Goal: Information Seeking & Learning: Learn about a topic

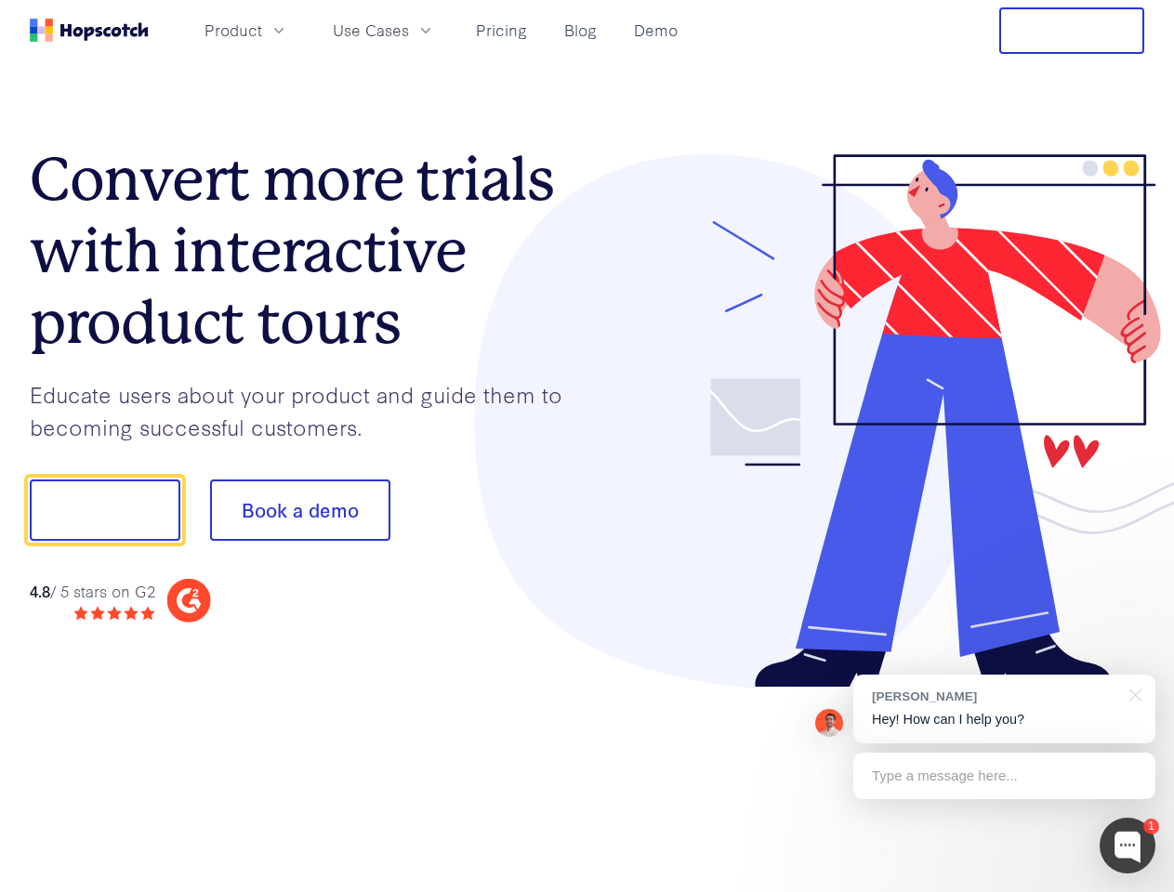
click at [587, 446] on div at bounding box center [866, 421] width 558 height 534
click at [262, 30] on span "Product" at bounding box center [233, 30] width 58 height 23
click at [409, 30] on span "Use Cases" at bounding box center [371, 30] width 76 height 23
click at [1071, 31] on button "Free Trial" at bounding box center [1071, 30] width 145 height 46
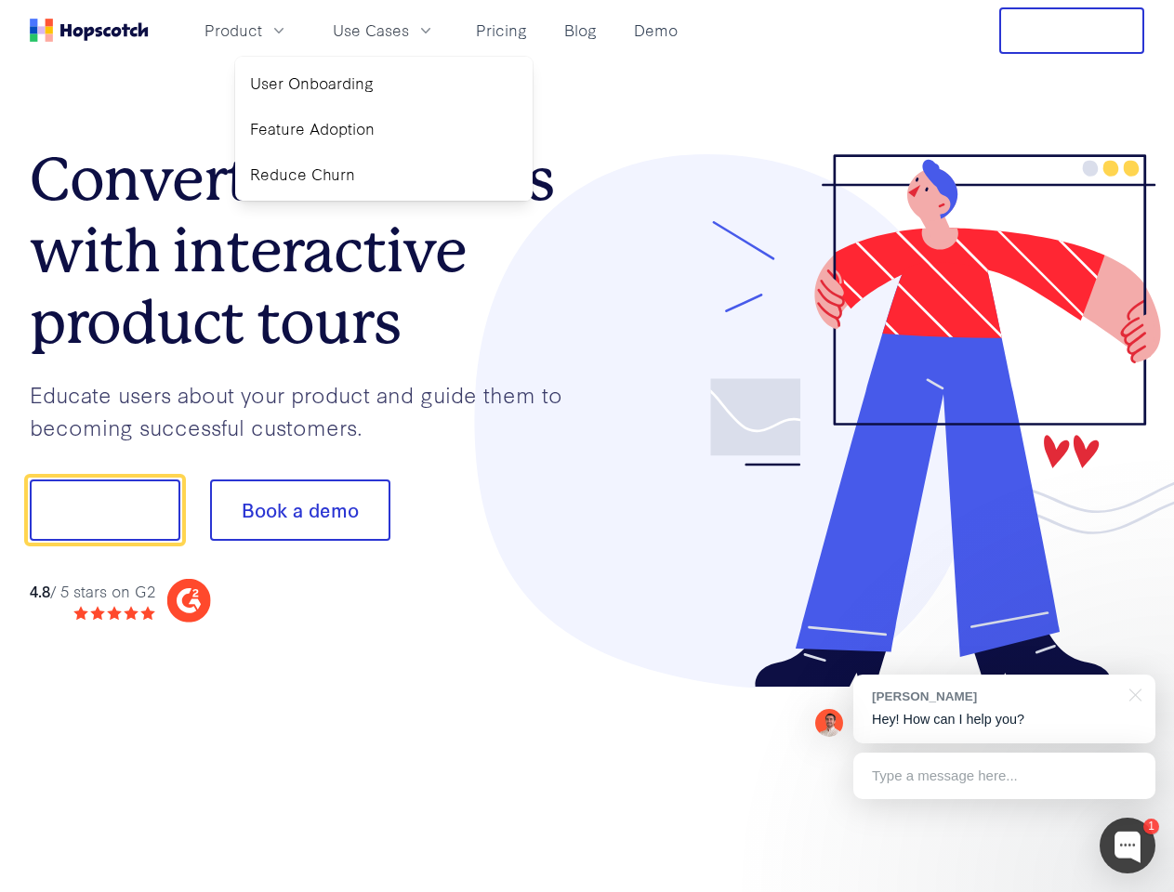
click at [104, 510] on button "Show me!" at bounding box center [105, 509] width 151 height 61
click at [299, 510] on button "Book a demo" at bounding box center [300, 509] width 180 height 61
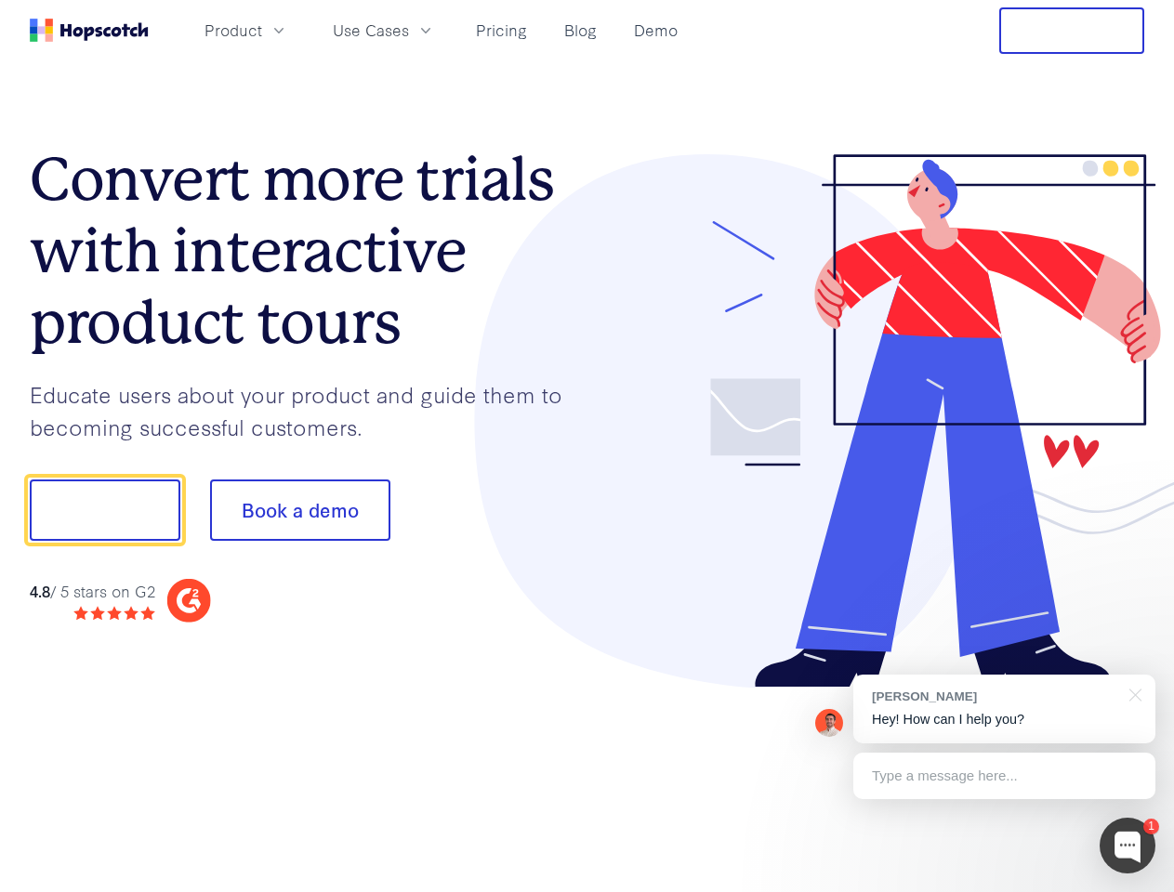
click at [1127, 846] on div at bounding box center [1127, 846] width 56 height 56
click at [1004, 709] on div "[PERSON_NAME] Hey! How can I help you?" at bounding box center [1004, 709] width 302 height 69
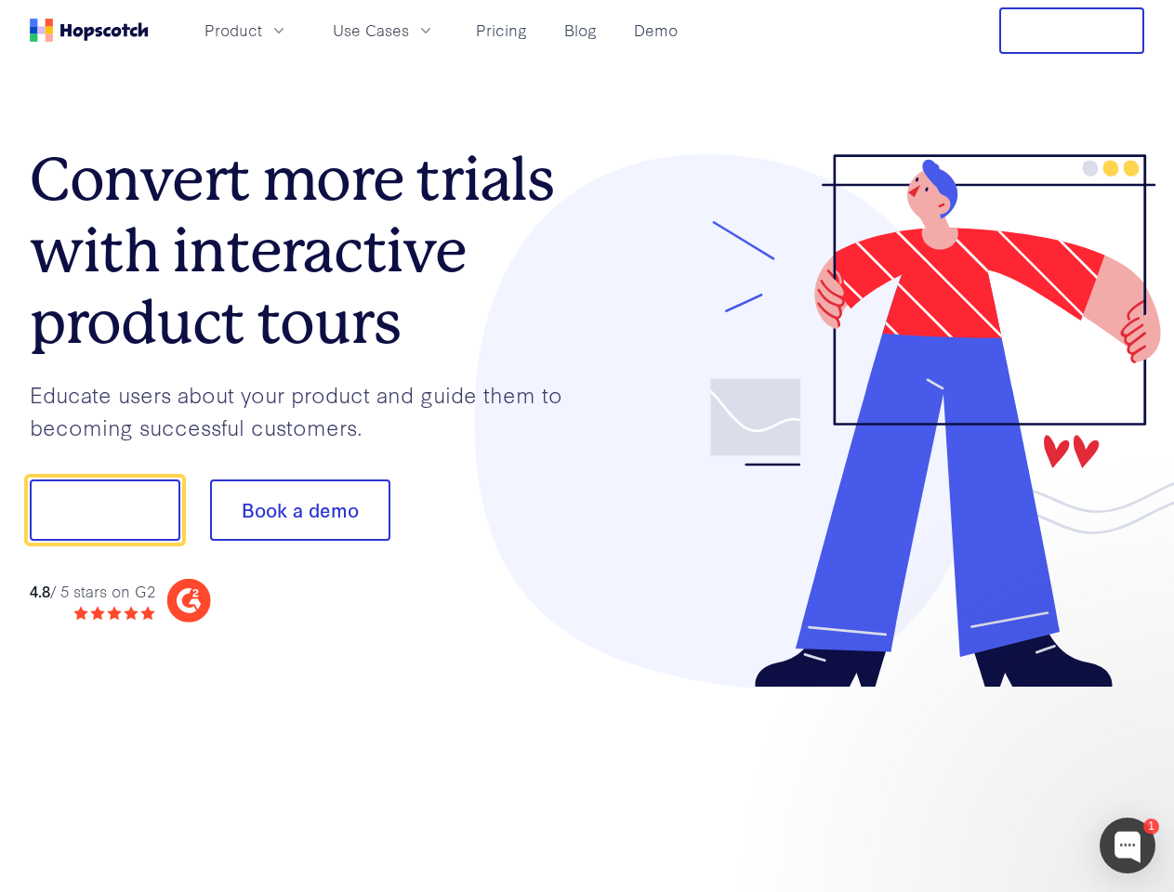
click at [1132, 693] on div at bounding box center [981, 508] width 348 height 620
click at [1004, 776] on div at bounding box center [981, 632] width 348 height 371
